Goal: Task Accomplishment & Management: Complete application form

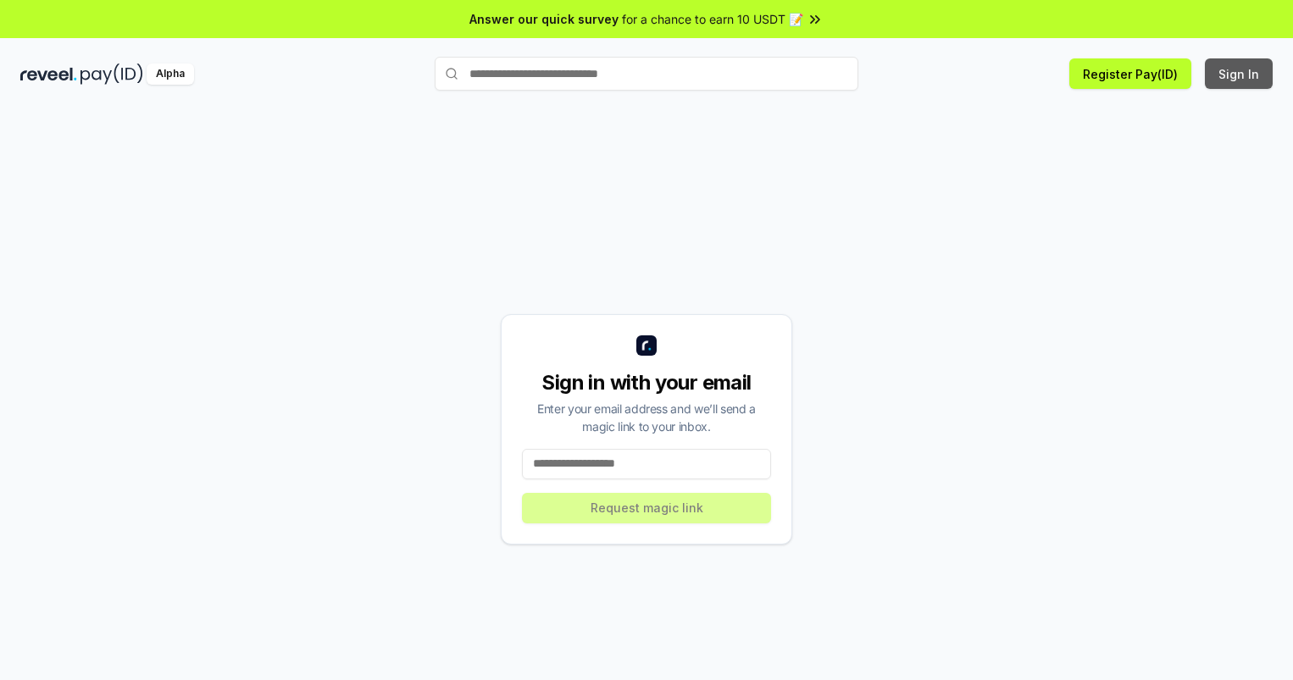
click at [1240, 74] on button "Sign In" at bounding box center [1239, 73] width 68 height 31
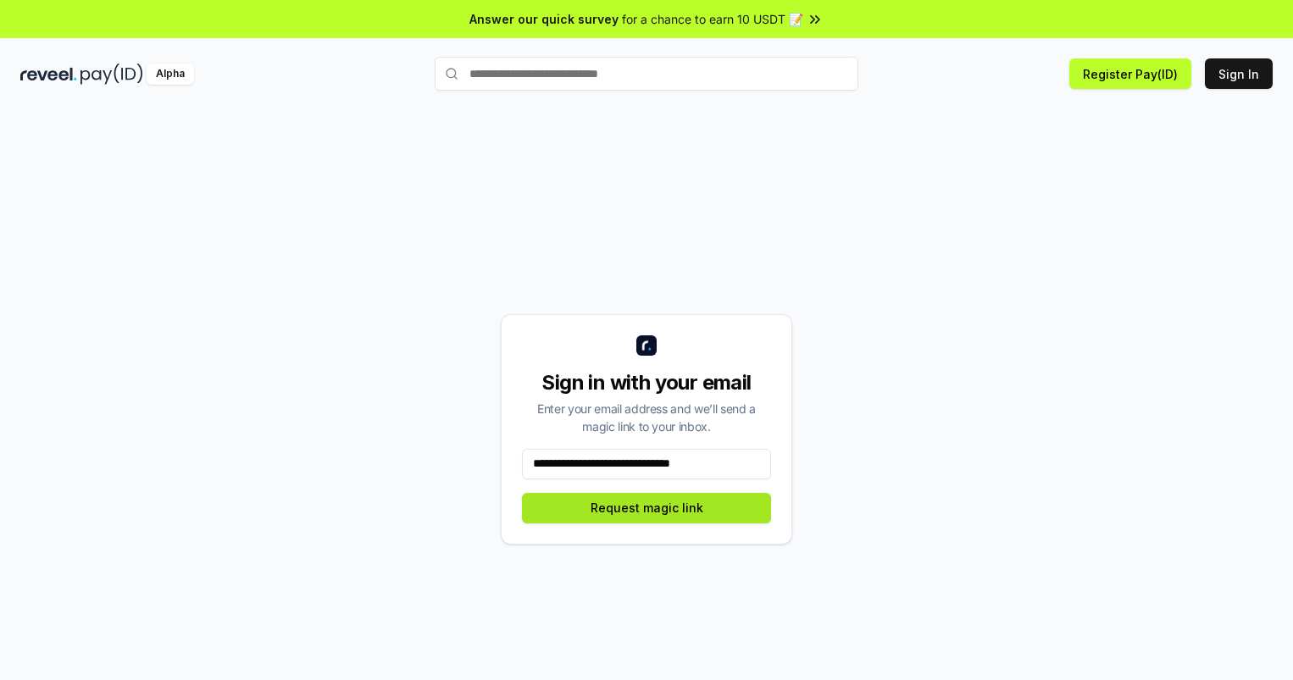
type input "**********"
click at [647, 508] on button "Request magic link" at bounding box center [646, 508] width 249 height 31
